Goal: Information Seeking & Learning: Learn about a topic

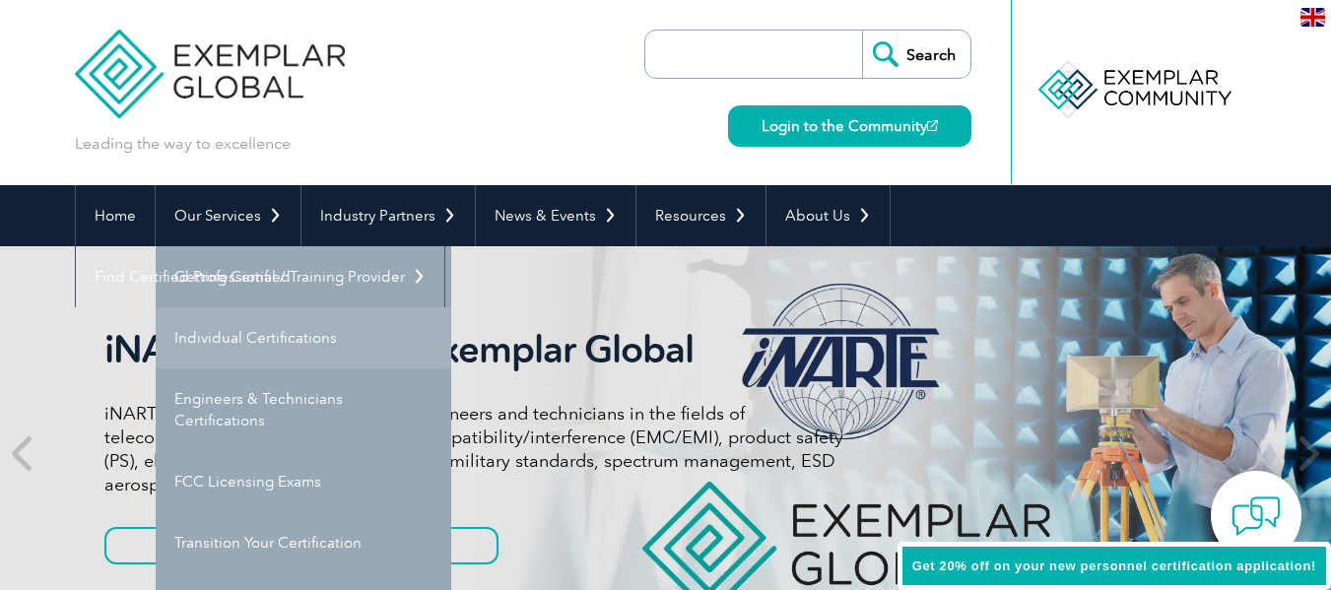
click at [249, 325] on link "Individual Certifications" at bounding box center [304, 337] width 296 height 61
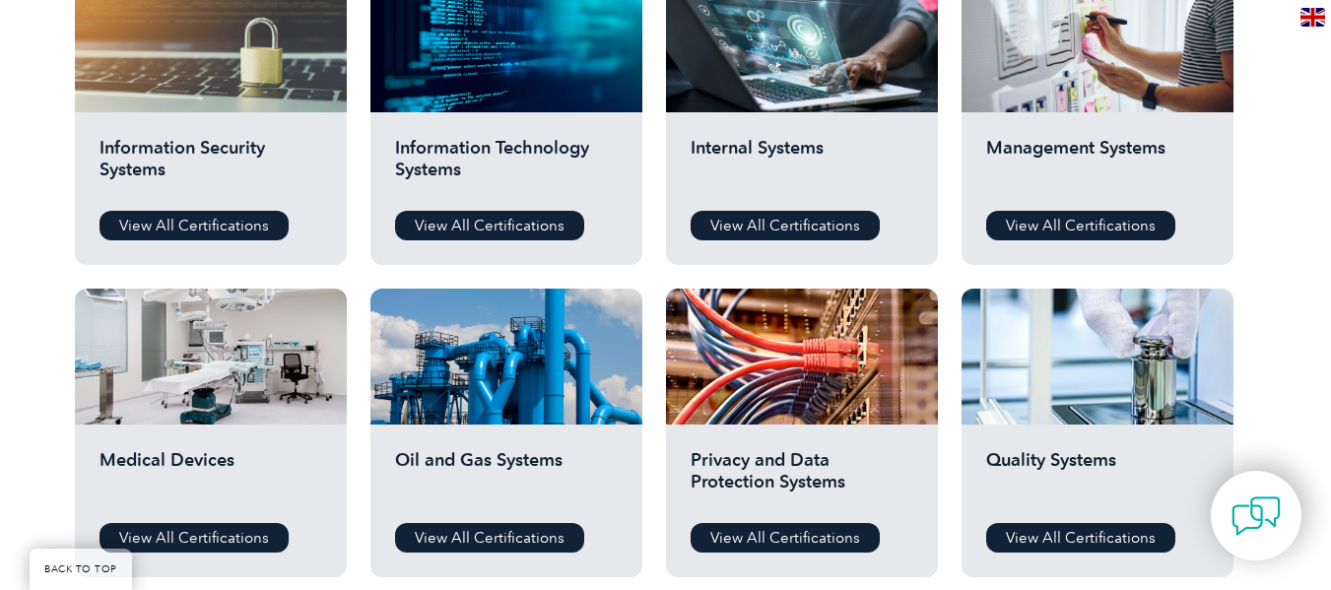
scroll to position [1084, 0]
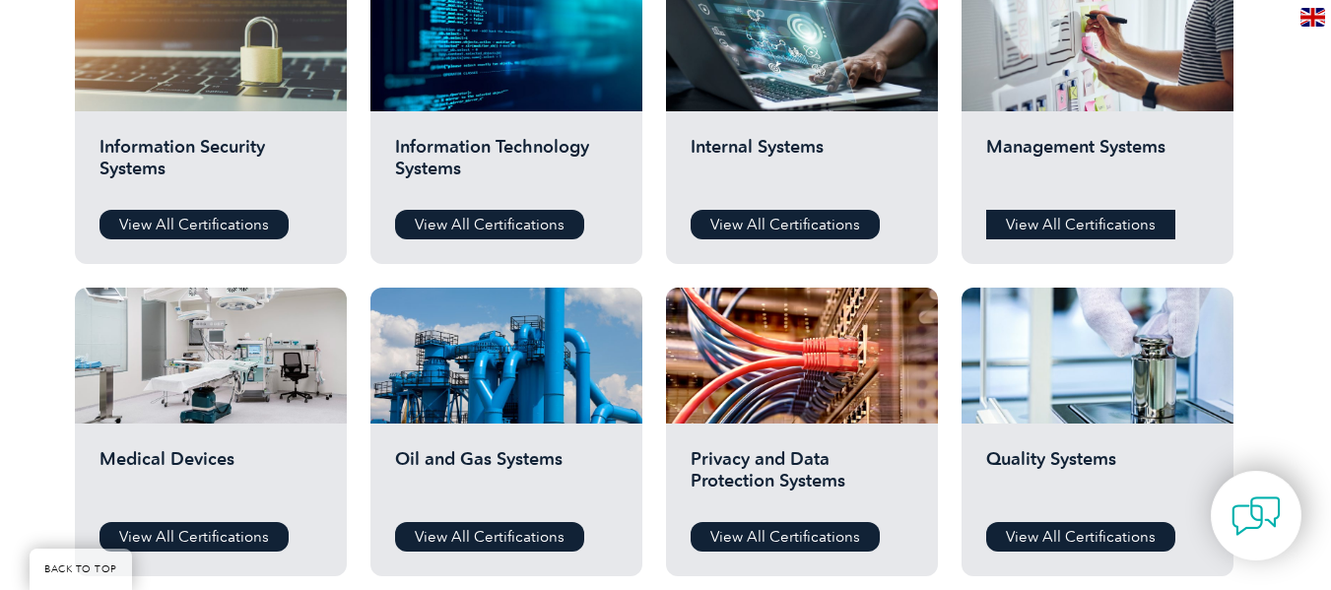
click at [1129, 214] on link "View All Certifications" at bounding box center [1080, 225] width 189 height 30
click at [1115, 530] on link "View All Certifications" at bounding box center [1080, 537] width 189 height 30
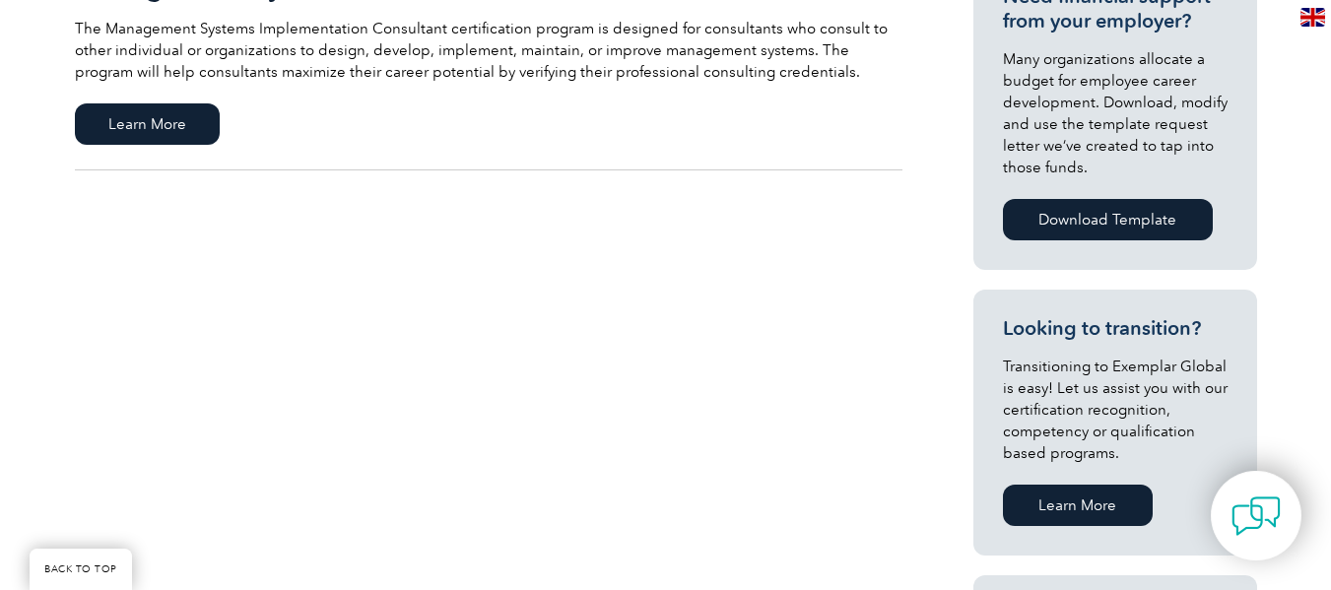
scroll to position [788, 0]
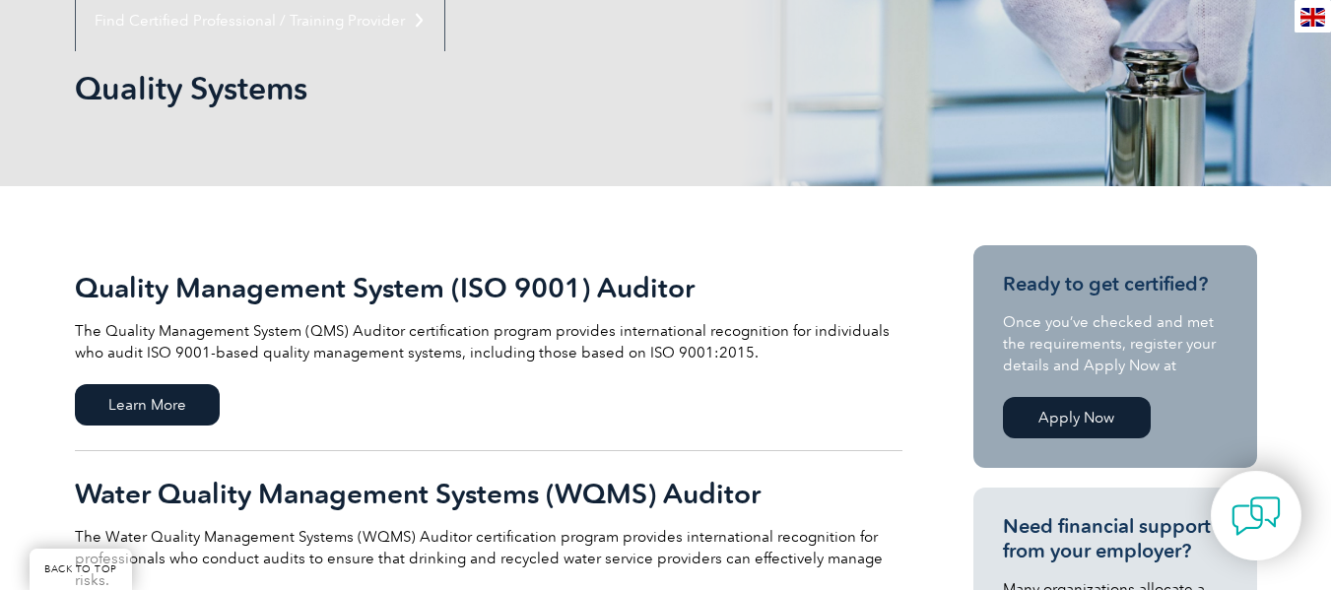
scroll to position [493, 0]
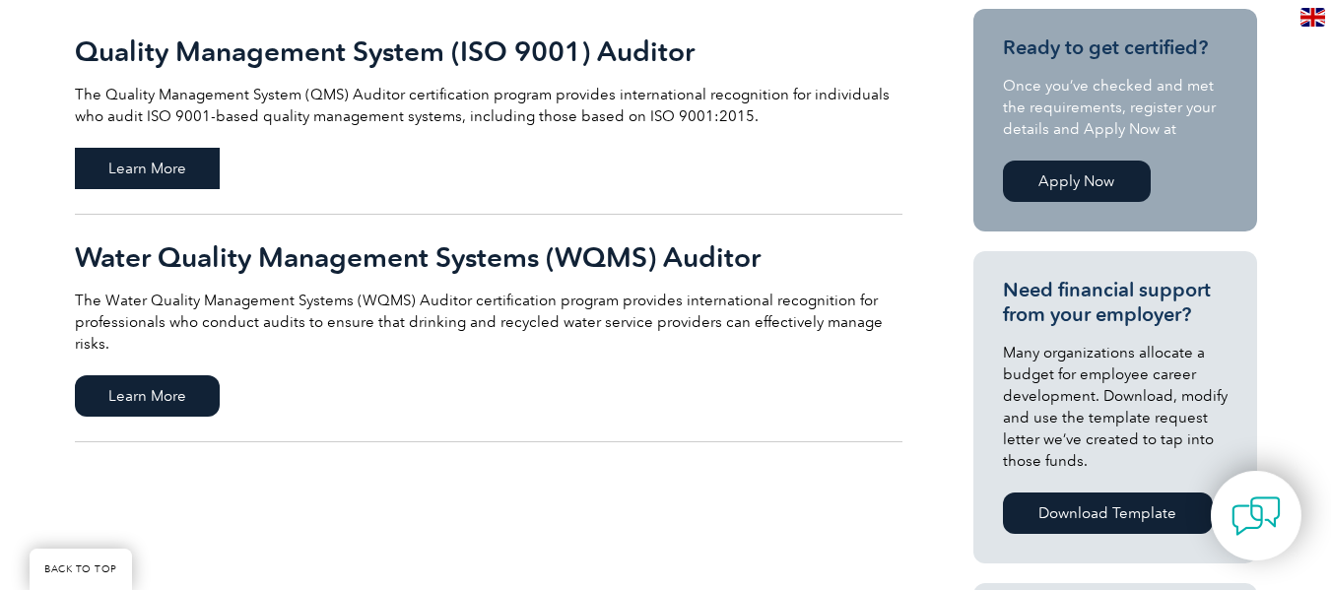
click at [141, 169] on span "Learn More" at bounding box center [147, 168] width 145 height 41
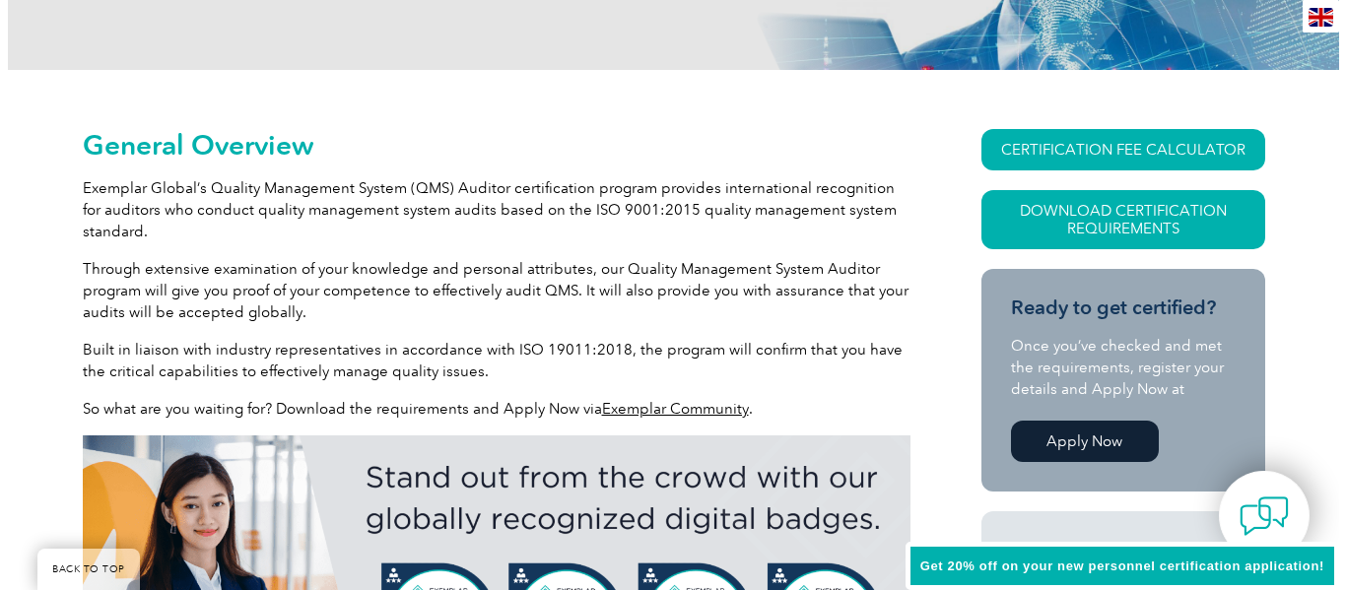
scroll to position [387, 0]
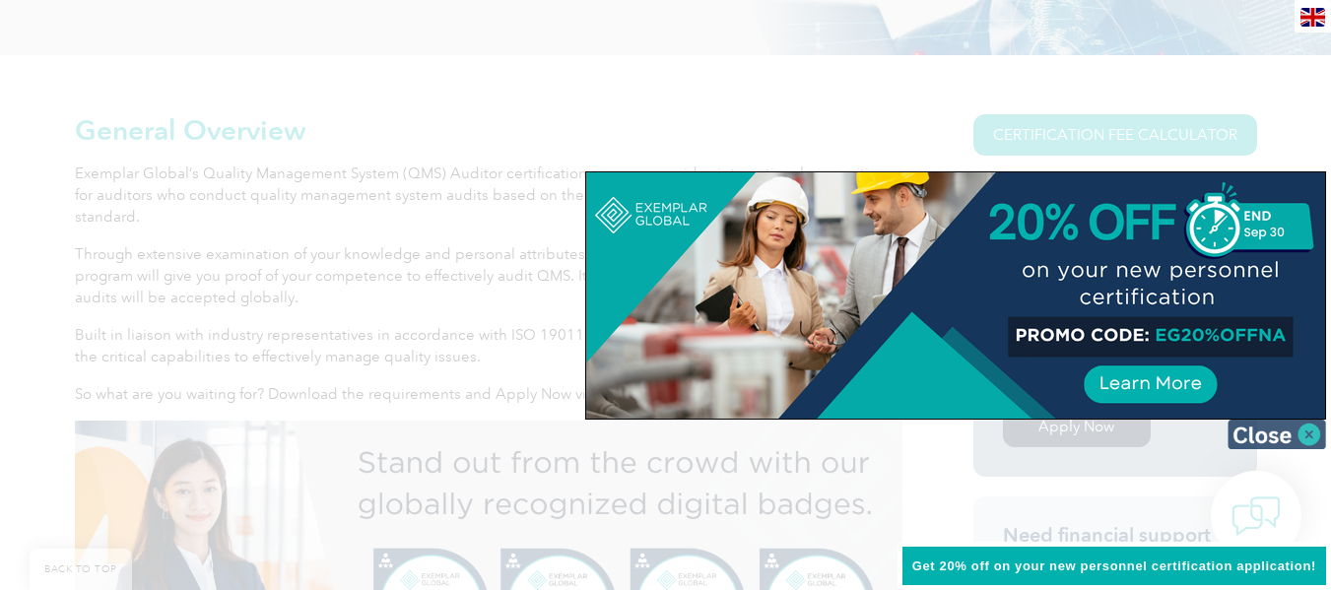
click at [1258, 437] on img at bounding box center [1277, 435] width 99 height 30
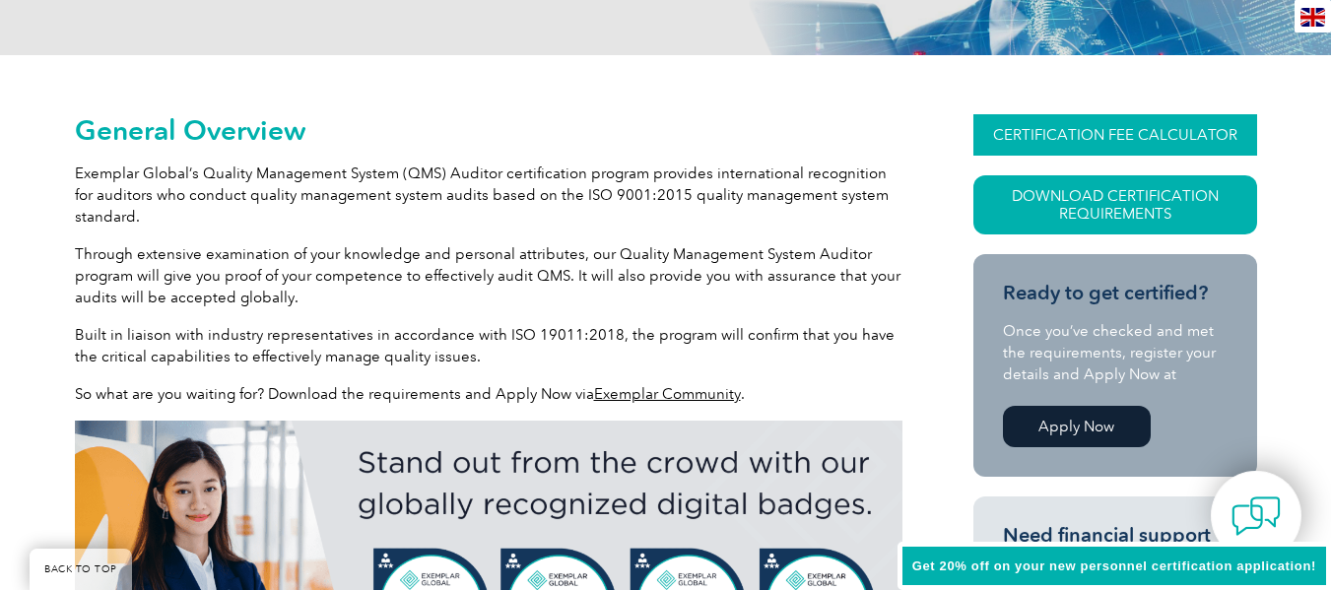
click at [1078, 128] on link "CERTIFICATION FEE CALCULATOR" at bounding box center [1116, 134] width 284 height 41
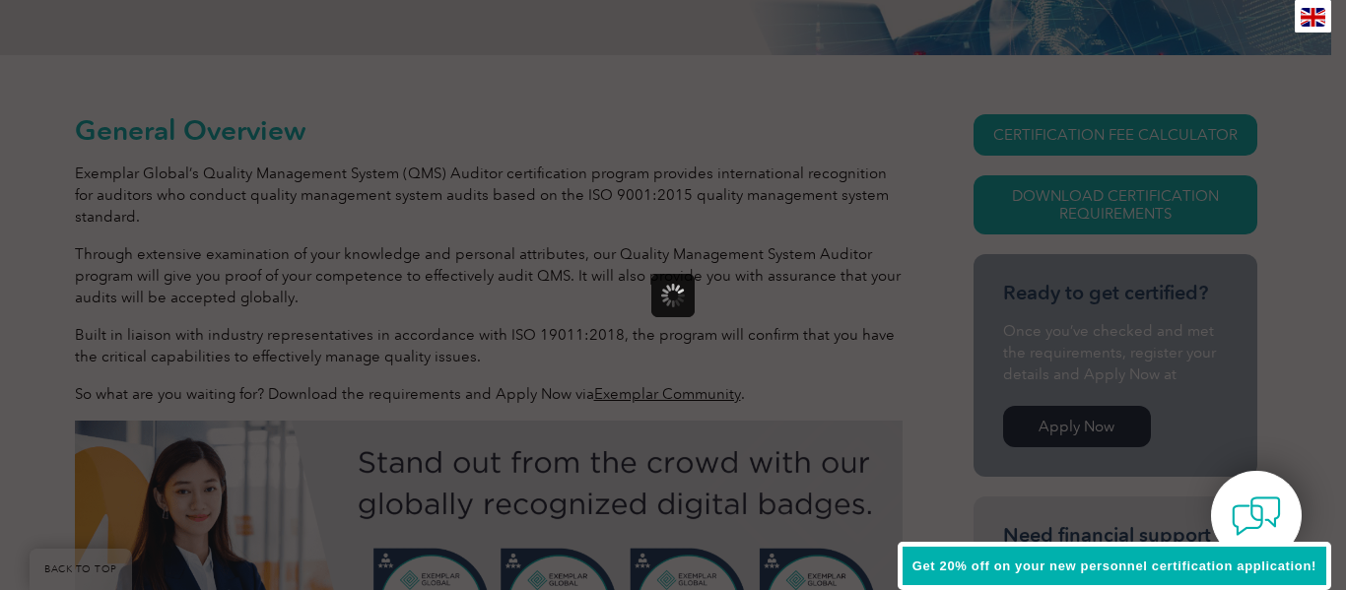
scroll to position [0, 0]
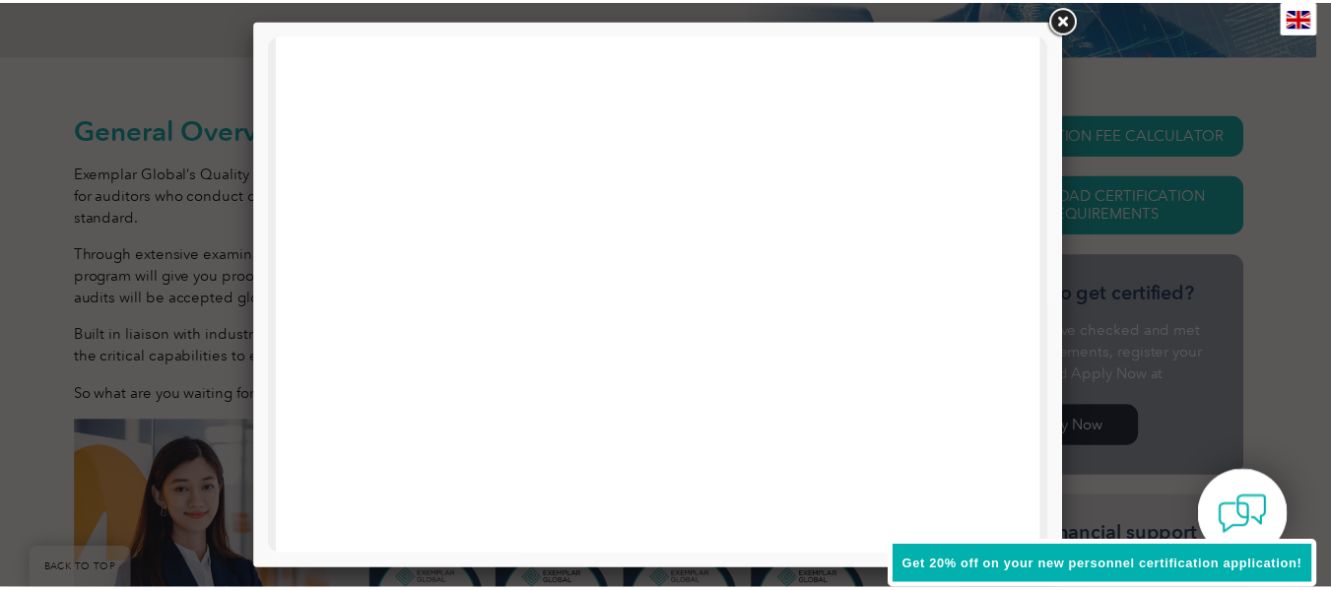
scroll to position [320, 0]
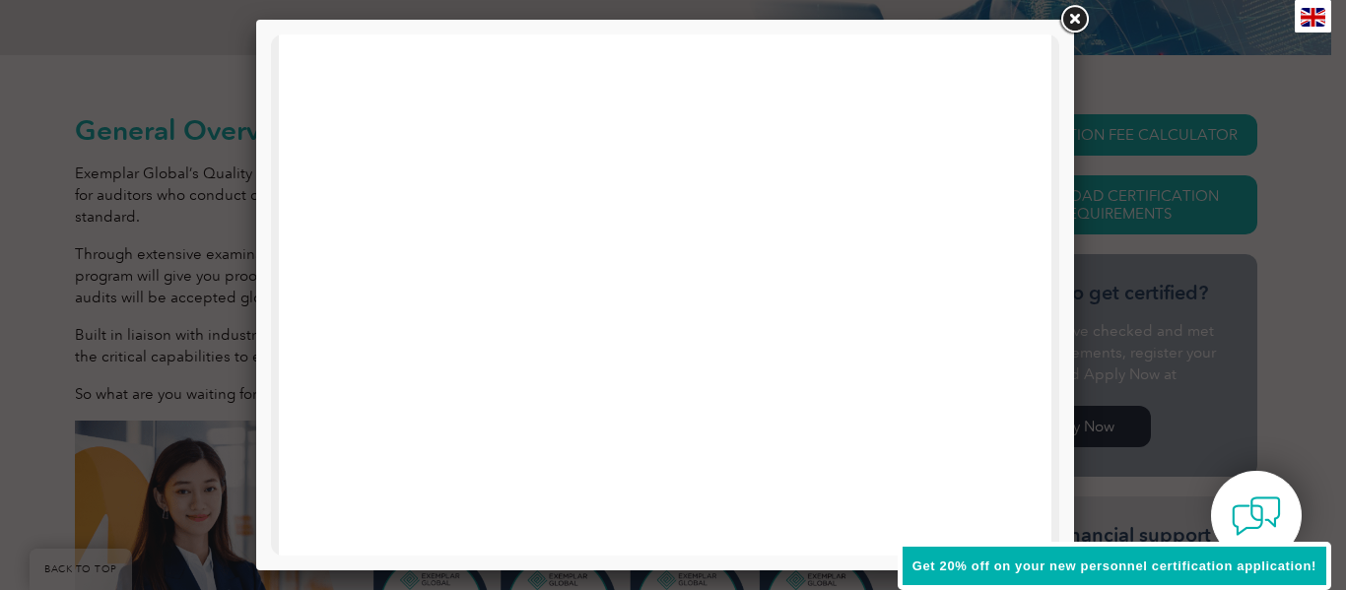
click at [1073, 16] on link at bounding box center [1073, 19] width 35 height 35
